Goal: Information Seeking & Learning: Compare options

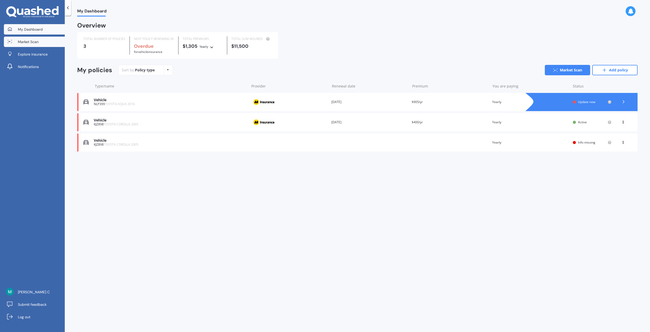
click at [26, 43] on span "Market Scan" at bounding box center [28, 41] width 21 height 5
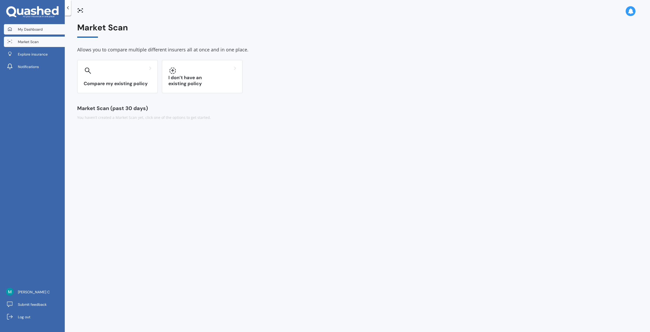
click at [20, 30] on span "My Dashboard" at bounding box center [30, 29] width 25 height 5
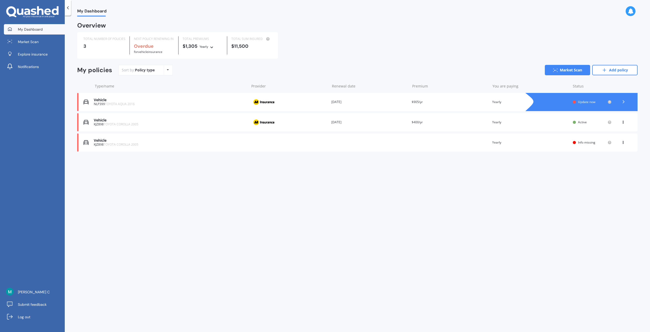
click at [171, 71] on div "Policy type Alphabetical Date added Renewing next" at bounding box center [168, 69] width 8 height 9
click at [574, 68] on link "Market Scan" at bounding box center [567, 70] width 45 height 10
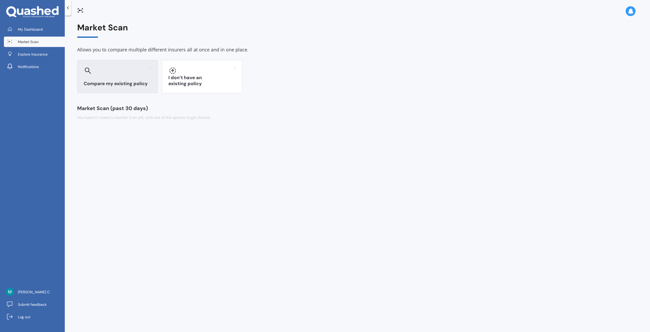
click at [105, 82] on h3 "Compare my existing policy" at bounding box center [118, 84] width 68 height 6
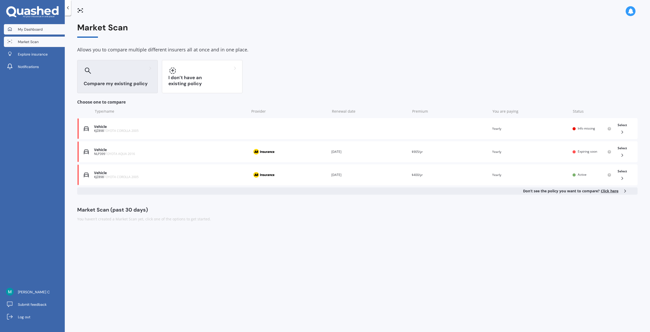
click at [24, 26] on link "My Dashboard" at bounding box center [34, 29] width 61 height 10
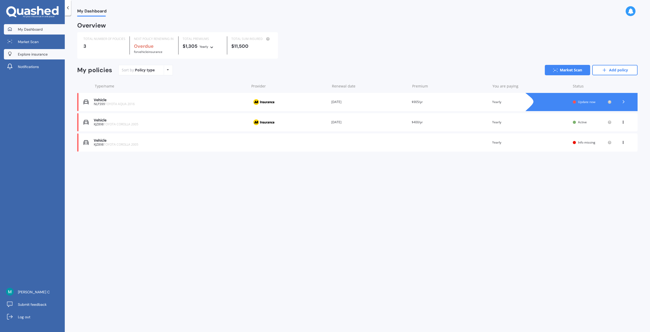
click at [42, 54] on span "Explore insurance" at bounding box center [33, 54] width 30 height 5
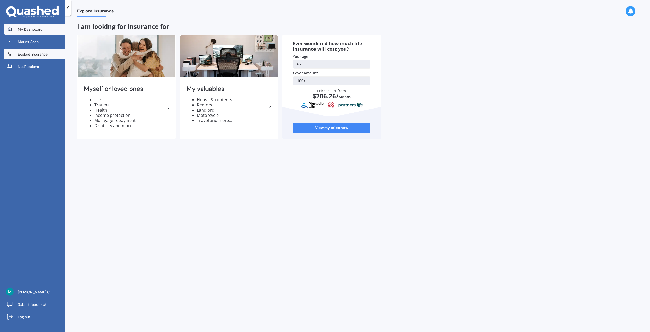
click at [37, 30] on span "My Dashboard" at bounding box center [30, 29] width 25 height 5
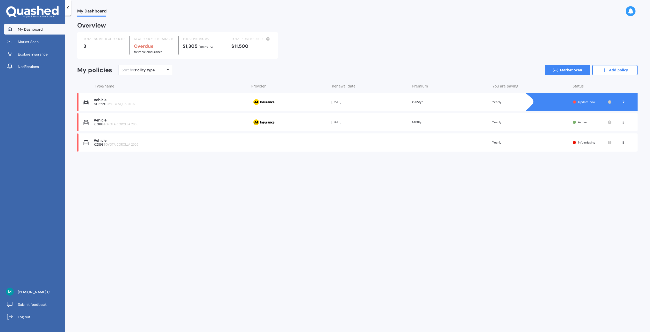
click at [89, 11] on span "My Dashboard" at bounding box center [91, 12] width 29 height 7
click at [612, 66] on link "Add policy" at bounding box center [615, 70] width 45 height 10
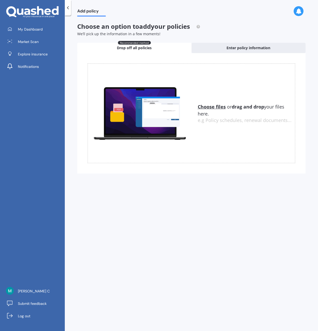
click at [110, 244] on div "Add policy Choose an option to add your policies We’ll pick up the information …" at bounding box center [191, 175] width 253 height 316
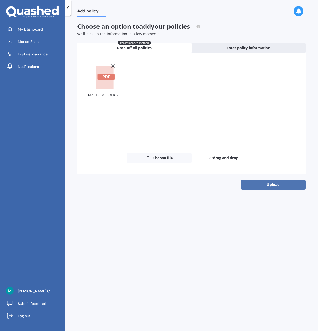
click at [271, 186] on button "Upload" at bounding box center [273, 185] width 65 height 10
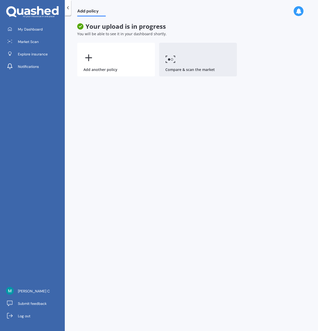
click at [179, 67] on link "Compare & scan the market" at bounding box center [198, 60] width 78 height 34
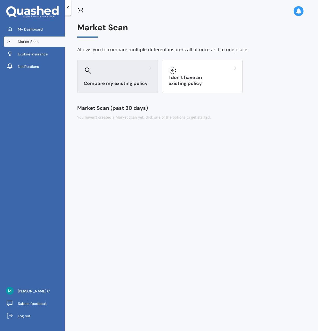
click at [116, 74] on div at bounding box center [118, 70] width 68 height 8
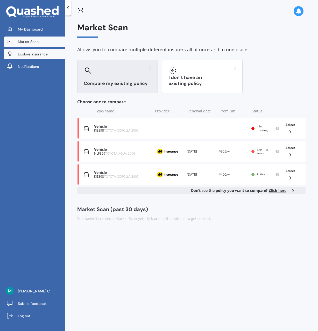
click at [30, 54] on span "Explore insurance" at bounding box center [33, 54] width 30 height 5
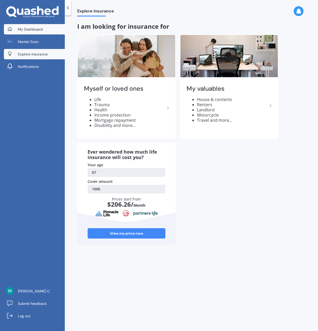
click at [34, 33] on link "My Dashboard" at bounding box center [34, 29] width 61 height 10
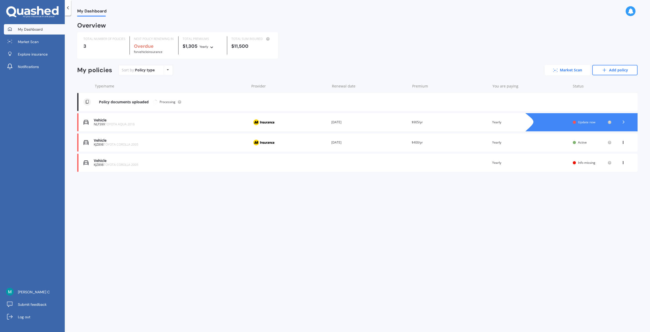
click at [576, 71] on link "Market Scan" at bounding box center [567, 70] width 45 height 10
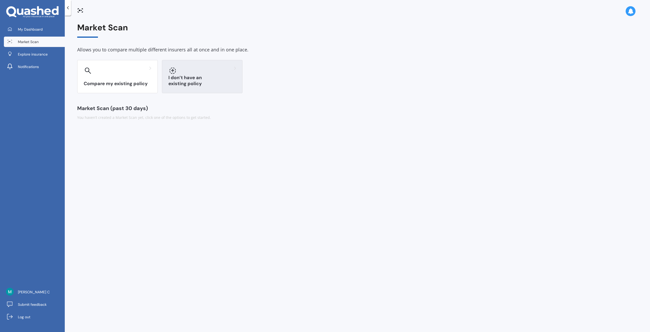
click at [222, 82] on h3 "I don’t have an existing policy" at bounding box center [203, 81] width 68 height 12
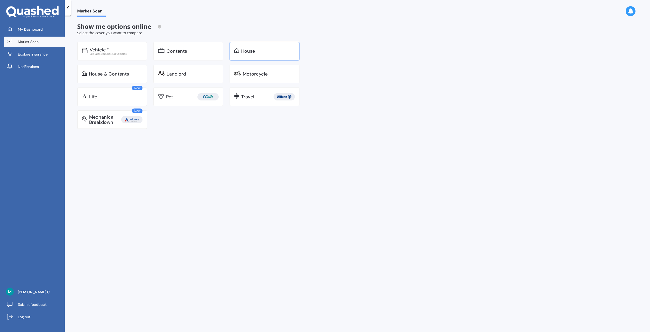
click at [254, 58] on div "House" at bounding box center [265, 51] width 70 height 19
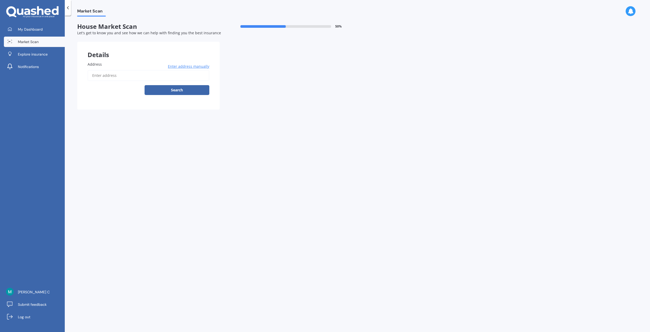
click at [122, 73] on input "Address" at bounding box center [149, 75] width 122 height 11
type input "17 [PERSON_NAME]"
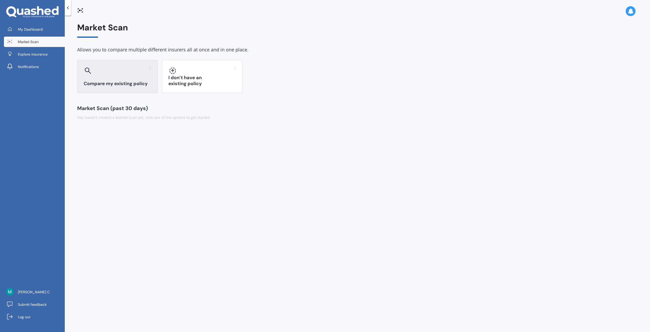
click at [112, 79] on div "Compare my existing policy" at bounding box center [117, 76] width 81 height 33
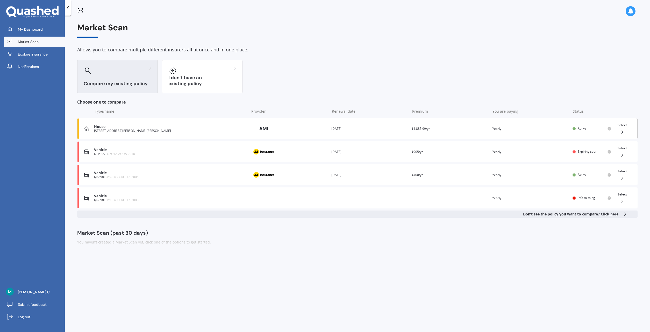
click at [170, 129] on div "[STREET_ADDRESS][PERSON_NAME][PERSON_NAME]" at bounding box center [170, 131] width 153 height 4
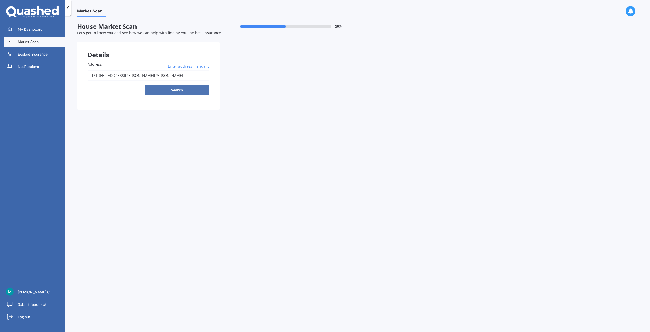
click at [169, 90] on button "Search" at bounding box center [177, 90] width 65 height 10
type input "[STREET_ADDRESS][PERSON_NAME][PERSON_NAME]"
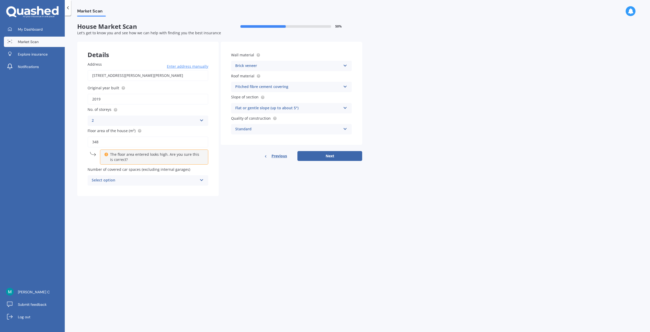
click at [170, 183] on div "Select option" at bounding box center [145, 180] width 106 height 6
click at [140, 194] on div "0" at bounding box center [148, 190] width 120 height 9
click at [338, 157] on button "Next" at bounding box center [330, 156] width 65 height 10
select select "02"
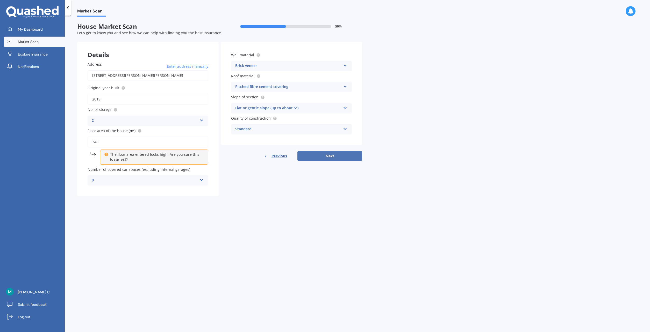
select select "1958"
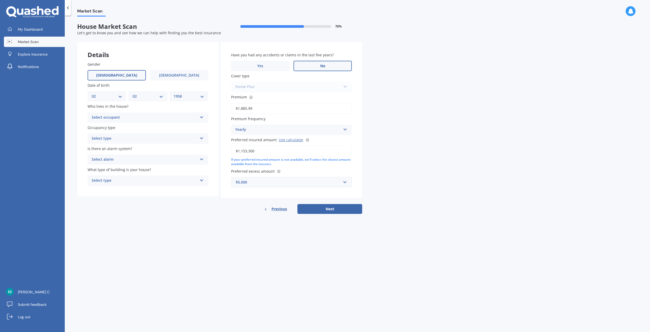
click at [322, 67] on span "No" at bounding box center [322, 66] width 5 height 4
click at [0, 0] on input "No" at bounding box center [0, 0] width 0 height 0
click at [450, 165] on div "Market Scan House Market Scan 70 % Let's get to know you and see how we can hel…" at bounding box center [358, 175] width 586 height 316
click at [337, 184] on div "$5,000" at bounding box center [288, 182] width 105 height 6
click at [449, 202] on div "Market Scan House Market Scan 70 % Let's get to know you and see how we can hel…" at bounding box center [358, 175] width 586 height 316
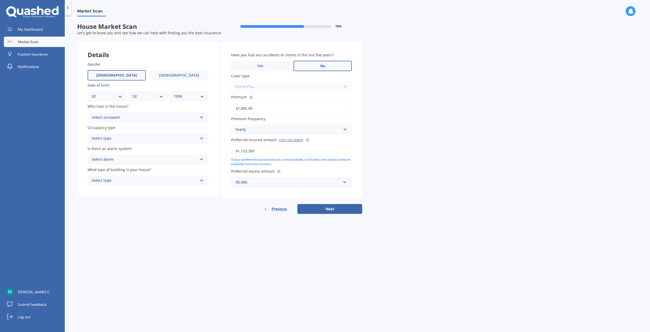
click at [343, 188] on div "Have you had any accidents or claims in the last five years? Yes No Cover type …" at bounding box center [292, 120] width 142 height 156
click at [344, 185] on input "text" at bounding box center [290, 182] width 116 height 10
click at [583, 268] on div "Market Scan House Market Scan 70 % Let's get to know you and see how we can hel…" at bounding box center [358, 175] width 586 height 316
click at [96, 93] on div "DD 01 02 03 04 05 06 07 08 09 10 11 12 13 14 15 16 17 18 19 20 21 22 23 24 25 2…" at bounding box center [107, 96] width 39 height 10
click at [92, 93] on select "DD 01 02 03 04 05 06 07 08 09 10 11 12 13 14 15 16 17 18 19 20 21 22 23 24 25 2…" at bounding box center [107, 96] width 31 height 6
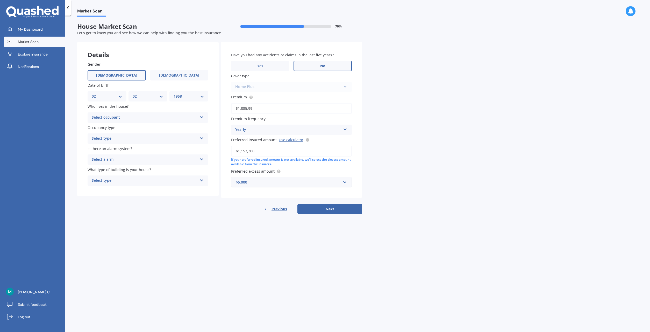
select select "17"
click option "17" at bounding box center [0, 0] width 0 height 0
click at [133, 93] on select "MM 01 02 03 04 05 06 07 08 09 10 11 12" at bounding box center [148, 96] width 31 height 6
select select "06"
click option "06" at bounding box center [0, 0] width 0 height 0
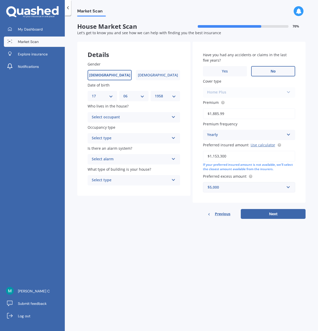
click at [135, 269] on div "Market Scan House Market Scan 70 % Let's get to know you and see how we can hel…" at bounding box center [191, 175] width 253 height 316
click at [145, 76] on label "[DEMOGRAPHIC_DATA]" at bounding box center [158, 75] width 44 height 10
click at [0, 0] on input "[DEMOGRAPHIC_DATA]" at bounding box center [0, 0] width 0 height 0
click at [92, 93] on select "DD 01 02 03 04 05 06 07 08 09 10 11 12 13 14 15 16 17 18 19 20 21 22 23 24 25 2…" at bounding box center [102, 96] width 21 height 6
select select "16"
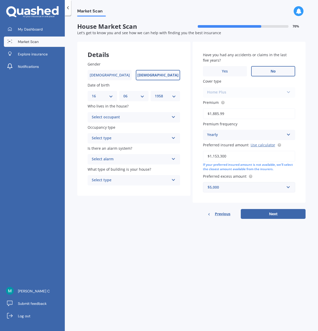
click option "16" at bounding box center [0, 0] width 0 height 0
click at [123, 93] on select "MM 01 02 03 04 05 06 07 08 09 10 11 12" at bounding box center [133, 96] width 21 height 6
select select "03"
click option "03" at bounding box center [0, 0] width 0 height 0
click at [155, 93] on select "YYYY 2009 2008 2007 2006 2005 2004 2003 2002 2001 2000 1999 1998 1997 1996 1995…" at bounding box center [165, 96] width 21 height 6
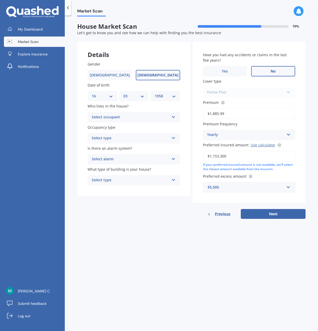
select select "1985"
click option "1985" at bounding box center [0, 0] width 0 height 0
click at [122, 116] on div "Select occupant" at bounding box center [131, 117] width 78 height 6
click at [95, 135] on div "Owner + Boarder" at bounding box center [134, 136] width 92 height 9
click at [128, 137] on div "Select type" at bounding box center [131, 138] width 78 height 6
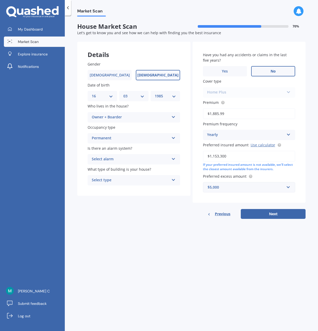
click at [121, 116] on div "Owner + Boarder" at bounding box center [131, 117] width 78 height 6
click at [110, 125] on div "Owner" at bounding box center [134, 127] width 92 height 9
click at [110, 138] on div "Permanent" at bounding box center [131, 138] width 78 height 6
click at [105, 149] on span "Permanent" at bounding box center [102, 148] width 20 height 5
click at [118, 161] on div "Select alarm" at bounding box center [131, 159] width 78 height 6
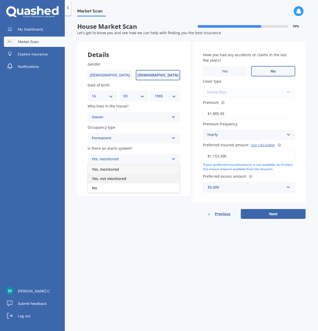
click at [104, 178] on span "Yes, not monitored" at bounding box center [109, 178] width 34 height 5
click at [105, 183] on div "Select type" at bounding box center [131, 180] width 78 height 6
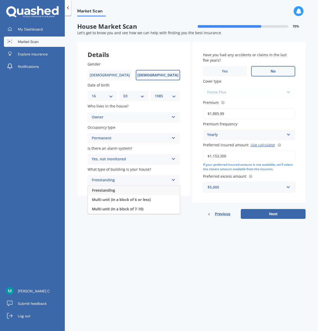
click at [104, 192] on span "Freestanding" at bounding box center [103, 190] width 23 height 5
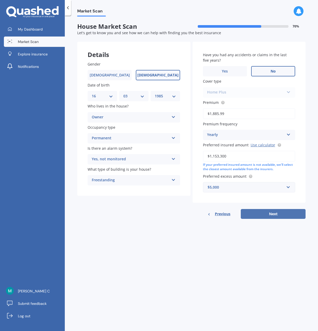
click at [265, 216] on button "Next" at bounding box center [273, 214] width 65 height 10
select select "16"
select select "03"
select select "1985"
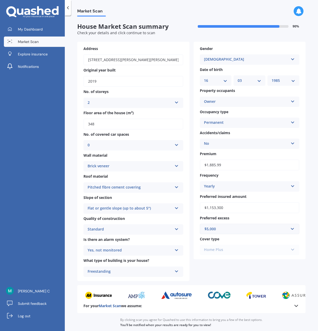
scroll to position [44, 0]
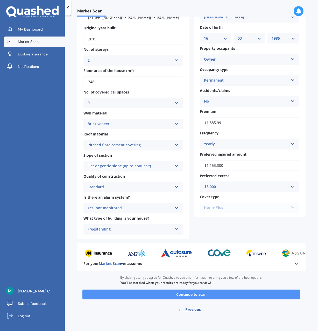
click at [191, 296] on button "Continue to scan" at bounding box center [191, 295] width 218 height 10
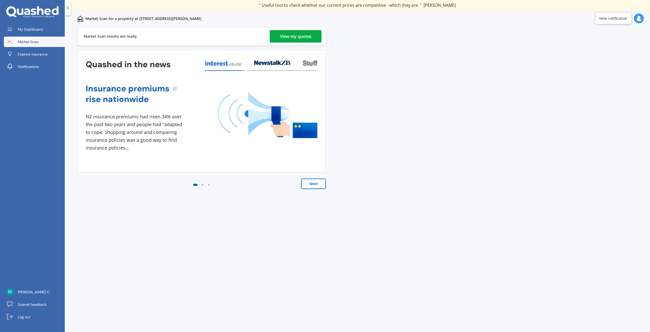
click at [299, 40] on div "View my quotes" at bounding box center [295, 36] width 31 height 12
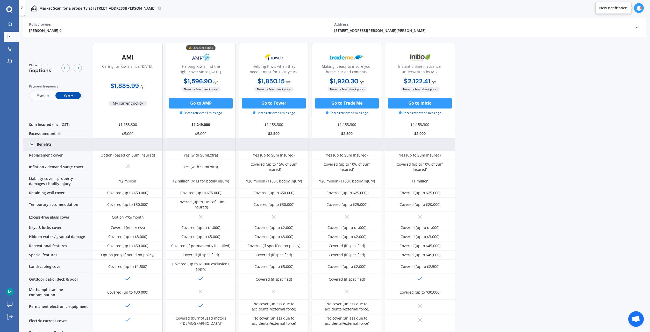
click at [34, 145] on span at bounding box center [32, 144] width 6 height 6
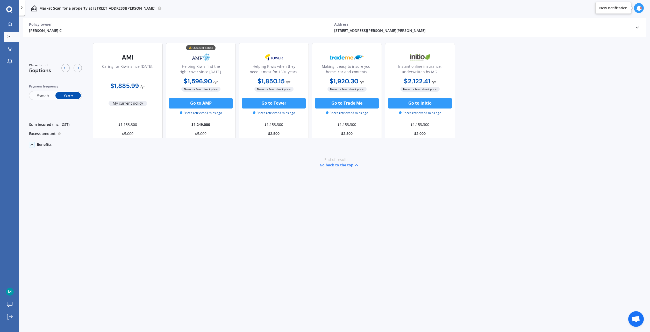
click at [30, 144] on icon at bounding box center [31, 144] width 5 height 5
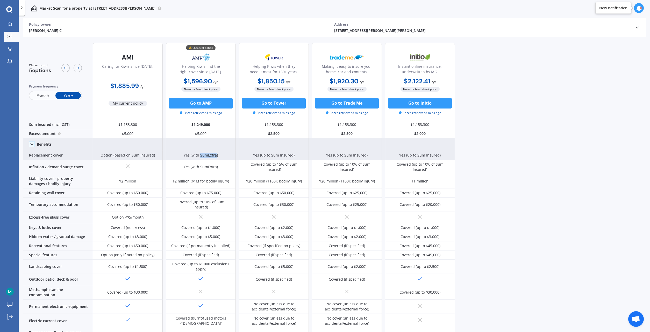
drag, startPoint x: 216, startPoint y: 156, endPoint x: 200, endPoint y: 156, distance: 15.8
click at [200, 156] on div "Yes (with SumExtra)" at bounding box center [201, 154] width 34 height 5
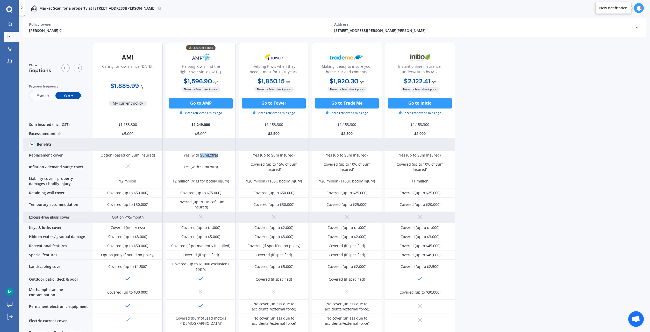
copy div "SumExtra"
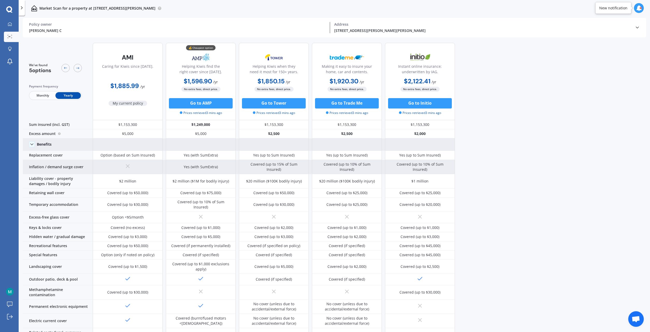
click at [423, 161] on div "Covered (up to 10% of Sum Insured)" at bounding box center [420, 167] width 70 height 14
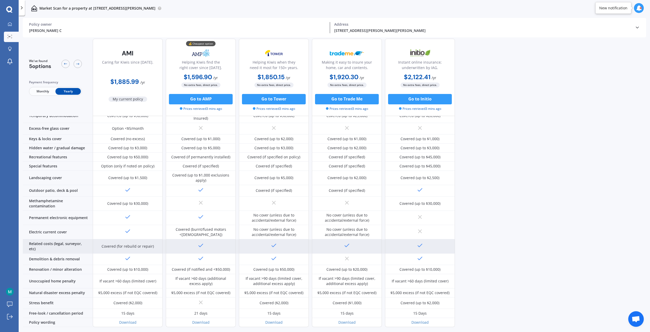
scroll to position [95, 0]
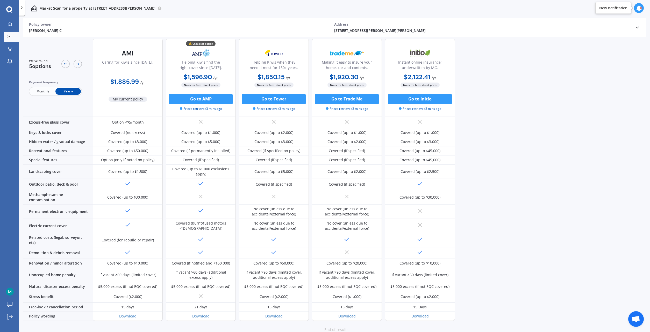
click at [528, 152] on div "We've found 5 options Payment frequency Monthly Yearly Caring for Kiwis since […" at bounding box center [337, 91] width 628 height 294
drag, startPoint x: 539, startPoint y: 214, endPoint x: 531, endPoint y: 216, distance: 7.8
click at [539, 214] on div "We've found 5 options Payment frequency Monthly Yearly Caring for Kiwis since […" at bounding box center [337, 91] width 628 height 294
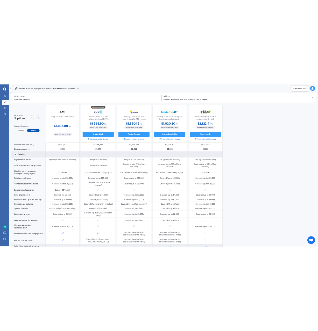
scroll to position [0, 0]
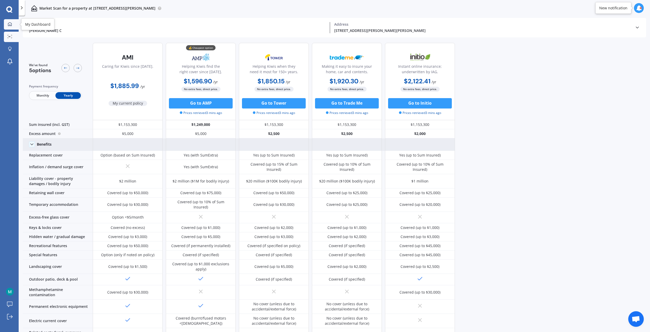
click at [10, 27] on link "My Dashboard" at bounding box center [11, 24] width 15 height 10
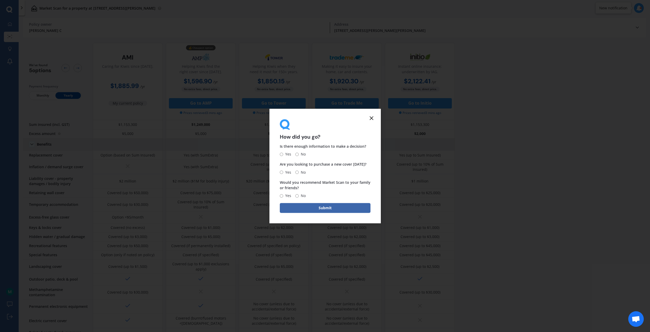
click at [281, 155] on input "Yes" at bounding box center [281, 153] width 3 height 3
radio input "true"
click at [283, 197] on input "Yes" at bounding box center [281, 195] width 3 height 3
radio input "true"
click at [282, 172] on input "Yes" at bounding box center [281, 171] width 3 height 3
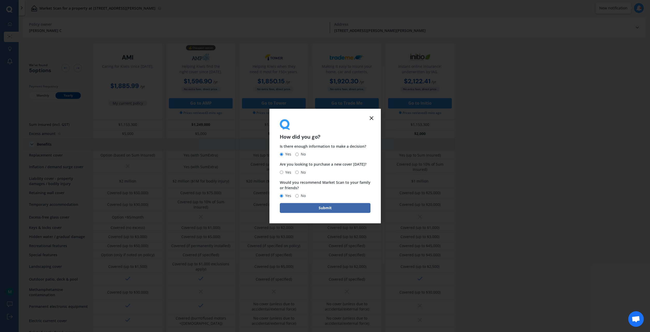
radio input "true"
click at [313, 205] on button "Submit" at bounding box center [325, 208] width 91 height 10
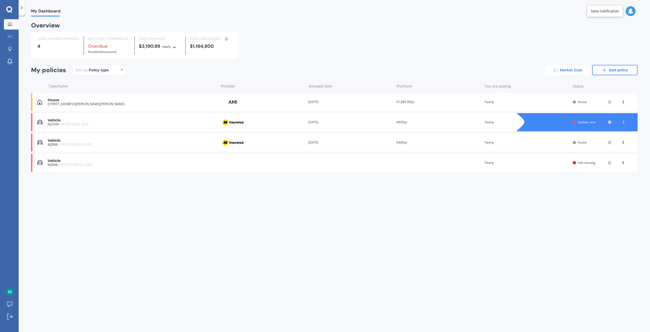
click at [575, 70] on link "Market Scan" at bounding box center [567, 70] width 45 height 10
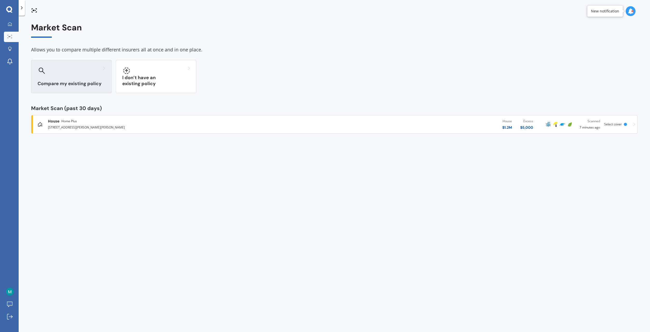
click at [64, 79] on div "Compare my existing policy" at bounding box center [71, 76] width 81 height 33
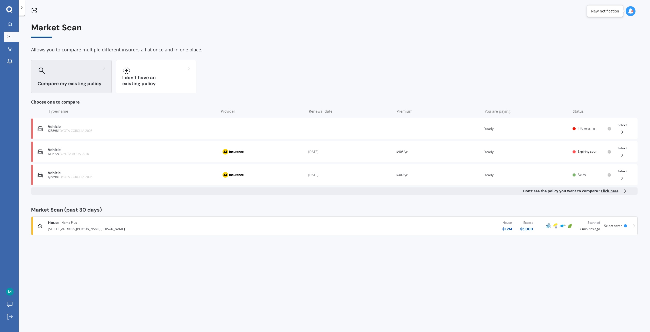
click at [83, 80] on div "Compare my existing policy" at bounding box center [71, 76] width 81 height 33
click at [63, 80] on div "Compare my existing policy" at bounding box center [71, 76] width 81 height 33
click at [9, 18] on div "My Dashboard Market Scan Explore insurance Notifications [PERSON_NAME] C Submit…" at bounding box center [9, 166] width 19 height 332
click at [9, 22] on link "My Dashboard" at bounding box center [11, 24] width 15 height 10
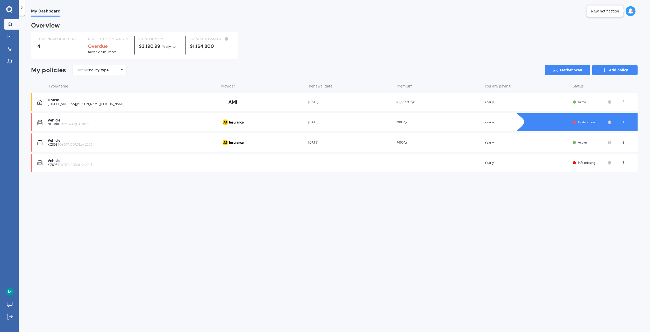
click at [599, 69] on link "Add policy" at bounding box center [615, 70] width 45 height 10
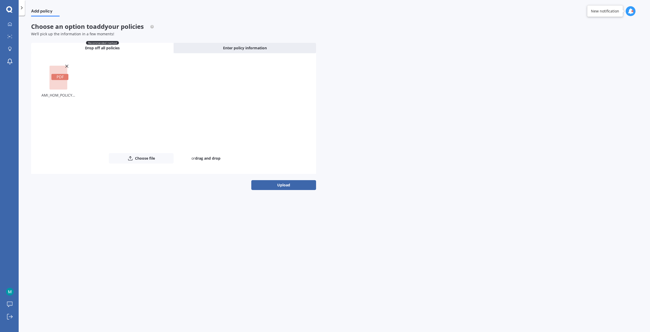
click at [151, 230] on div "Add policy Choose an option to add your policies We’ll pick up the information …" at bounding box center [335, 175] width 632 height 316
click at [284, 186] on button "Upload" at bounding box center [283, 185] width 65 height 10
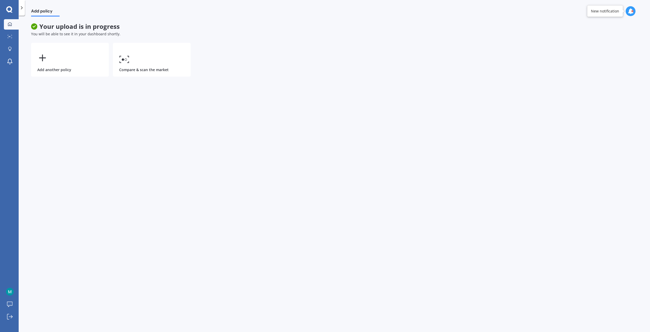
click at [9, 21] on link "My Dashboard" at bounding box center [11, 24] width 15 height 10
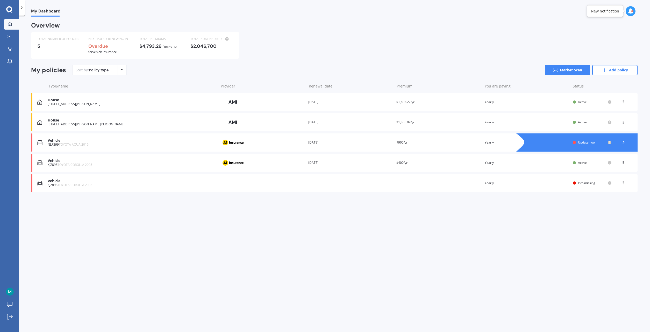
click at [139, 102] on div "House" at bounding box center [132, 100] width 168 height 4
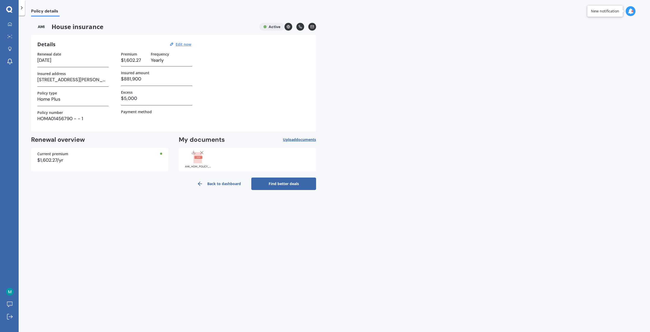
click at [293, 185] on link "Find better deals" at bounding box center [283, 183] width 65 height 12
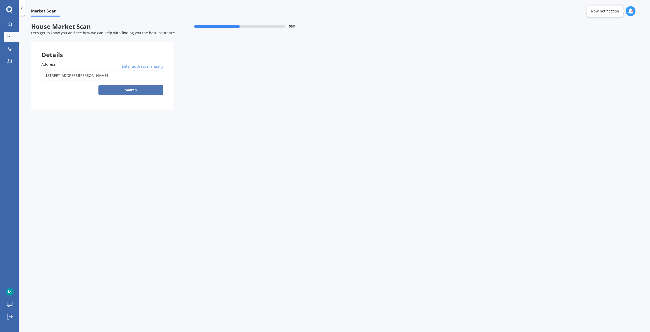
click at [130, 92] on button "Search" at bounding box center [131, 90] width 65 height 10
click at [134, 69] on div "Address [STREET_ADDRESS][PERSON_NAME] Enter address manually Search Select a ma…" at bounding box center [102, 77] width 122 height 33
click at [136, 66] on span "Enter address manually" at bounding box center [142, 66] width 41 height 5
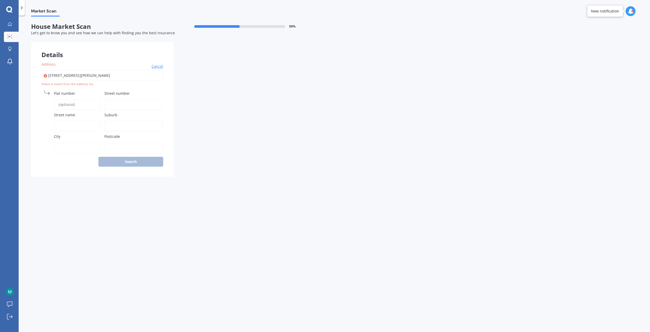
click at [155, 67] on span "Cancel" at bounding box center [158, 66] width 12 height 5
click at [123, 77] on input "[STREET_ADDRESS][PERSON_NAME]" at bounding box center [102, 75] width 122 height 11
type input "[STREET_ADDRESS][PERSON_NAME]"
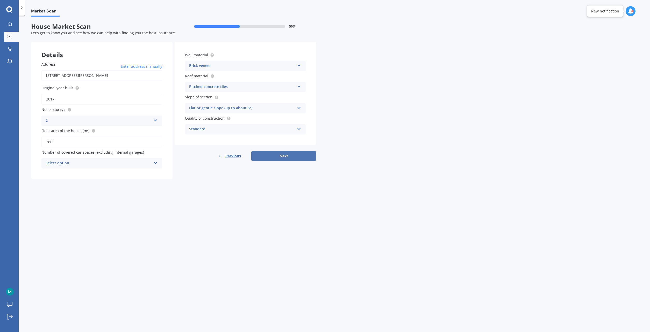
click at [288, 155] on button "Next" at bounding box center [283, 156] width 65 height 10
click at [110, 175] on div "Address [STREET_ADDRESS][PERSON_NAME] Enter address manually Search Original ye…" at bounding box center [102, 115] width 142 height 128
click at [116, 166] on div "Select option 0 1 2 3 4 5+" at bounding box center [101, 163] width 121 height 10
click at [81, 174] on div "0" at bounding box center [102, 172] width 120 height 9
click at [292, 155] on button "Next" at bounding box center [283, 156] width 65 height 10
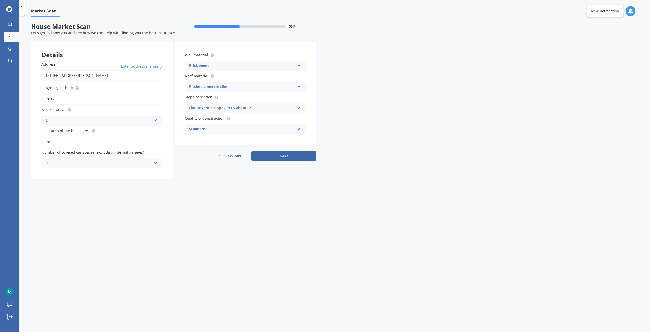
select select "16"
select select "03"
select select "1985"
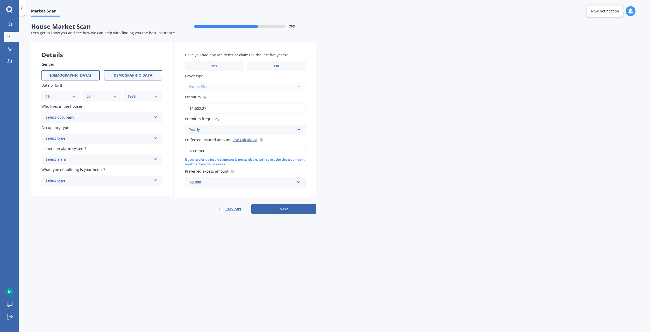
click at [82, 72] on label "[DEMOGRAPHIC_DATA]" at bounding box center [70, 75] width 58 height 10
click at [0, 0] on input "[DEMOGRAPHIC_DATA]" at bounding box center [0, 0] width 0 height 0
click at [46, 93] on select "DD 01 02 03 04 05 06 07 08 09 10 11 12 13 14 15 16 17 18 19 20 21 22 23 24 25 2…" at bounding box center [61, 96] width 31 height 6
click at [134, 55] on div "Details" at bounding box center [102, 50] width 142 height 16
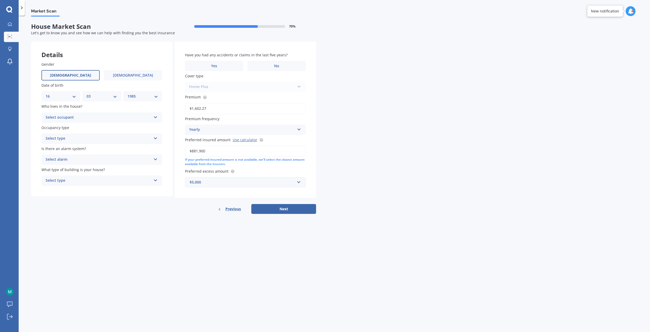
click at [68, 119] on div "Select occupant" at bounding box center [99, 117] width 106 height 6
click at [63, 128] on div "Owner" at bounding box center [102, 127] width 120 height 9
click at [57, 139] on div "Select type" at bounding box center [99, 138] width 106 height 6
click at [55, 149] on span "Permanent" at bounding box center [56, 148] width 20 height 5
click at [58, 157] on div "Select alarm" at bounding box center [99, 159] width 106 height 6
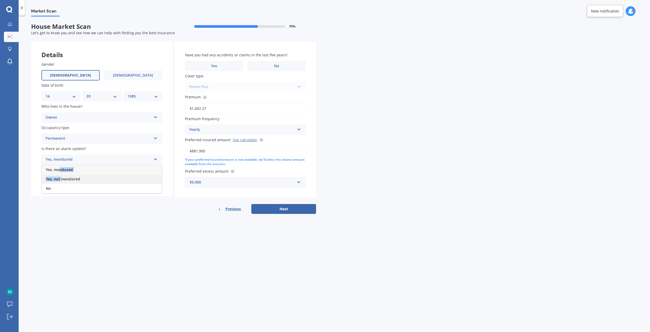
drag, startPoint x: 60, startPoint y: 170, endPoint x: 62, endPoint y: 179, distance: 8.8
click at [62, 179] on div "Yes, monitored Yes, not monitored No" at bounding box center [101, 179] width 121 height 29
click at [66, 158] on div "Select alarm" at bounding box center [99, 160] width 103 height 6
click at [60, 180] on span "Yes, not monitored" at bounding box center [63, 178] width 34 height 5
click at [79, 215] on form "House Market Scan 70 % Let's get to know you and see how we can help with findi…" at bounding box center [173, 120] width 285 height 195
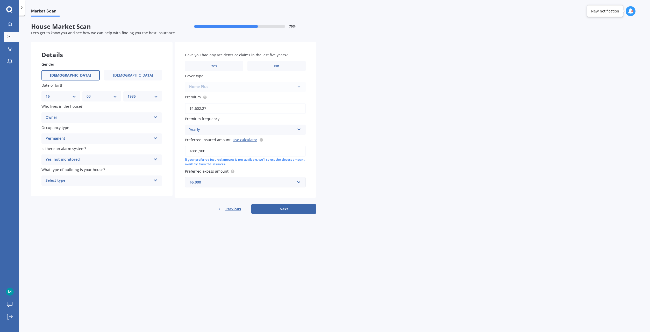
click at [80, 179] on div "Select type" at bounding box center [99, 180] width 106 height 6
click at [78, 190] on div "Freestanding" at bounding box center [102, 190] width 120 height 9
click at [136, 244] on div "Market Scan House Market Scan 70 % Let's get to know you and see how we can hel…" at bounding box center [335, 175] width 632 height 316
click at [293, 69] on label "No" at bounding box center [277, 66] width 58 height 10
click at [0, 0] on input "No" at bounding box center [0, 0] width 0 height 0
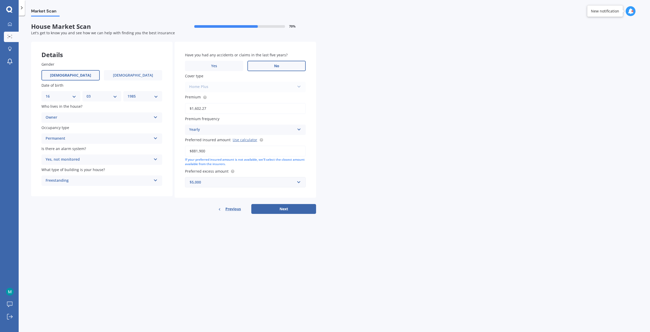
click at [25, 92] on div "Market Scan House Market Scan 70 % Let's get to know you and see how we can hel…" at bounding box center [335, 175] width 632 height 316
click at [46, 93] on select "DD 01 02 03 04 05 06 07 08 09 10 11 12 13 14 15 16 17 18 19 20 21 22 23 24 25 2…" at bounding box center [61, 96] width 31 height 6
select select "02"
click option "02" at bounding box center [0, 0] width 0 height 0
click at [87, 93] on select "MM 01 02 03 04 05 06 07 08 09 10 11 12" at bounding box center [102, 96] width 31 height 6
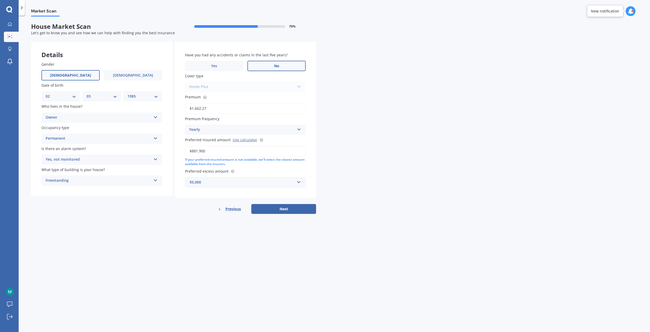
select select "02"
click option "02" at bounding box center [0, 0] width 0 height 0
select select "1958"
click option "1958" at bounding box center [0, 0] width 0 height 0
click at [295, 212] on button "Next" at bounding box center [283, 209] width 65 height 10
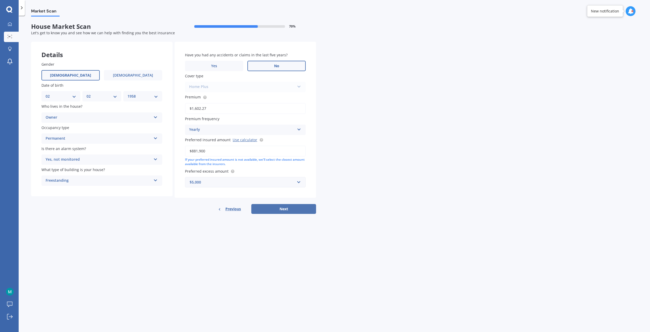
select select "02"
select select "1958"
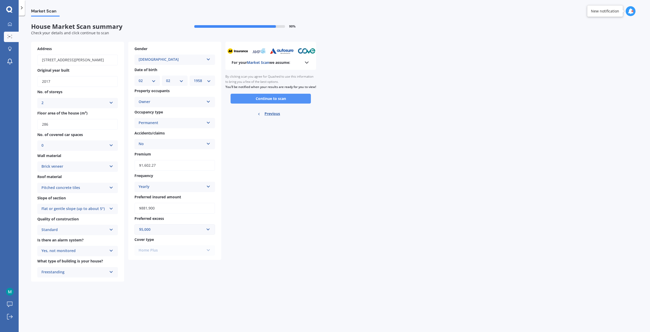
click at [274, 103] on button "Continue to scan" at bounding box center [271, 99] width 80 height 10
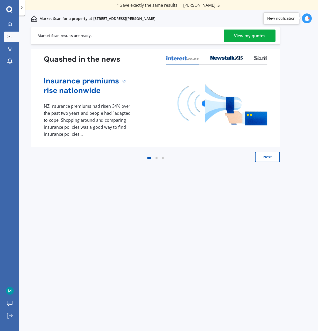
click at [243, 38] on div "View my quotes" at bounding box center [249, 36] width 31 height 12
